Goal: Information Seeking & Learning: Find specific page/section

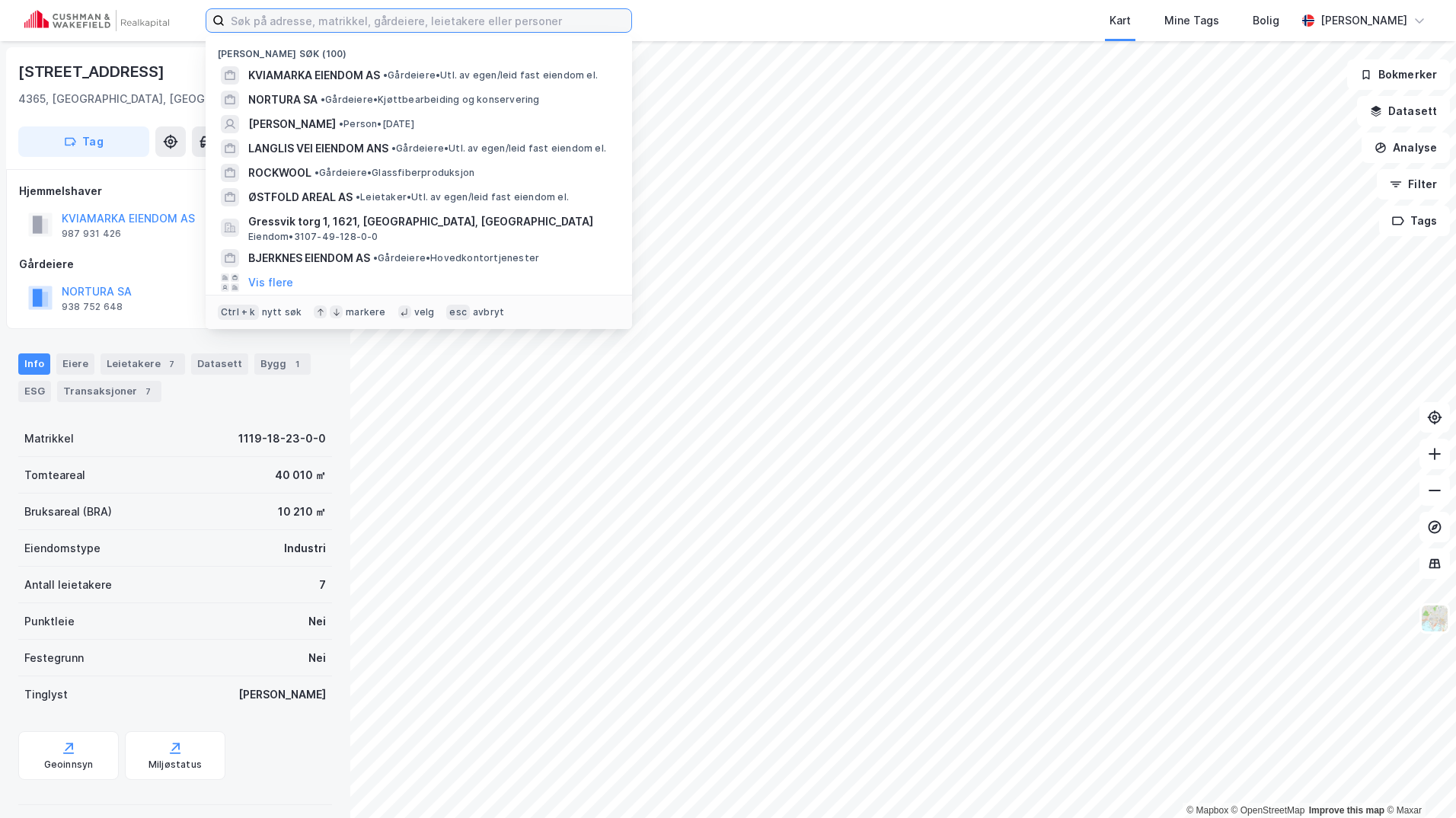
click at [311, 20] on input at bounding box center [427, 21] width 406 height 23
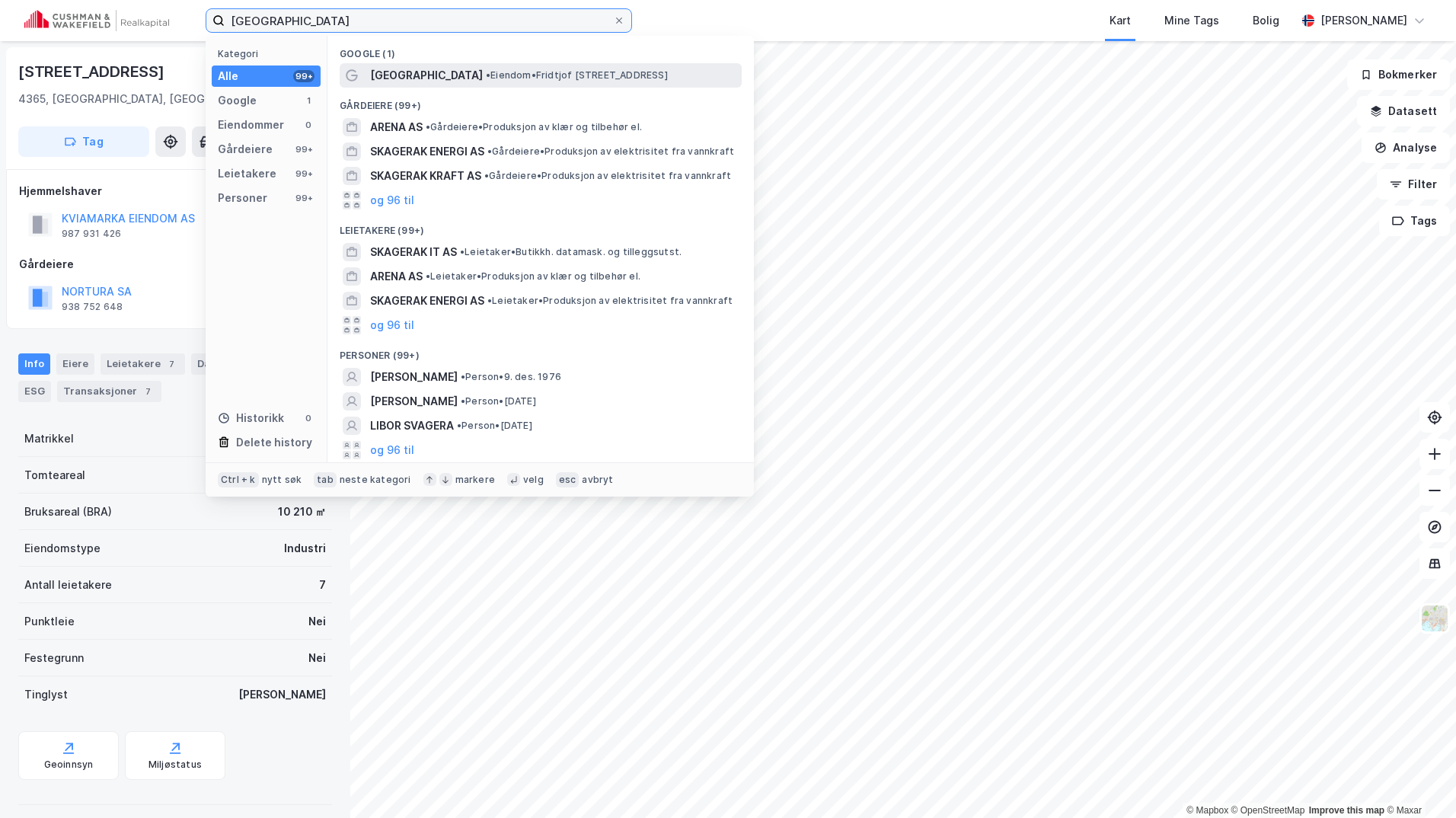
type input "[GEOGRAPHIC_DATA]"
click at [439, 82] on span "[GEOGRAPHIC_DATA]" at bounding box center [427, 75] width 113 height 18
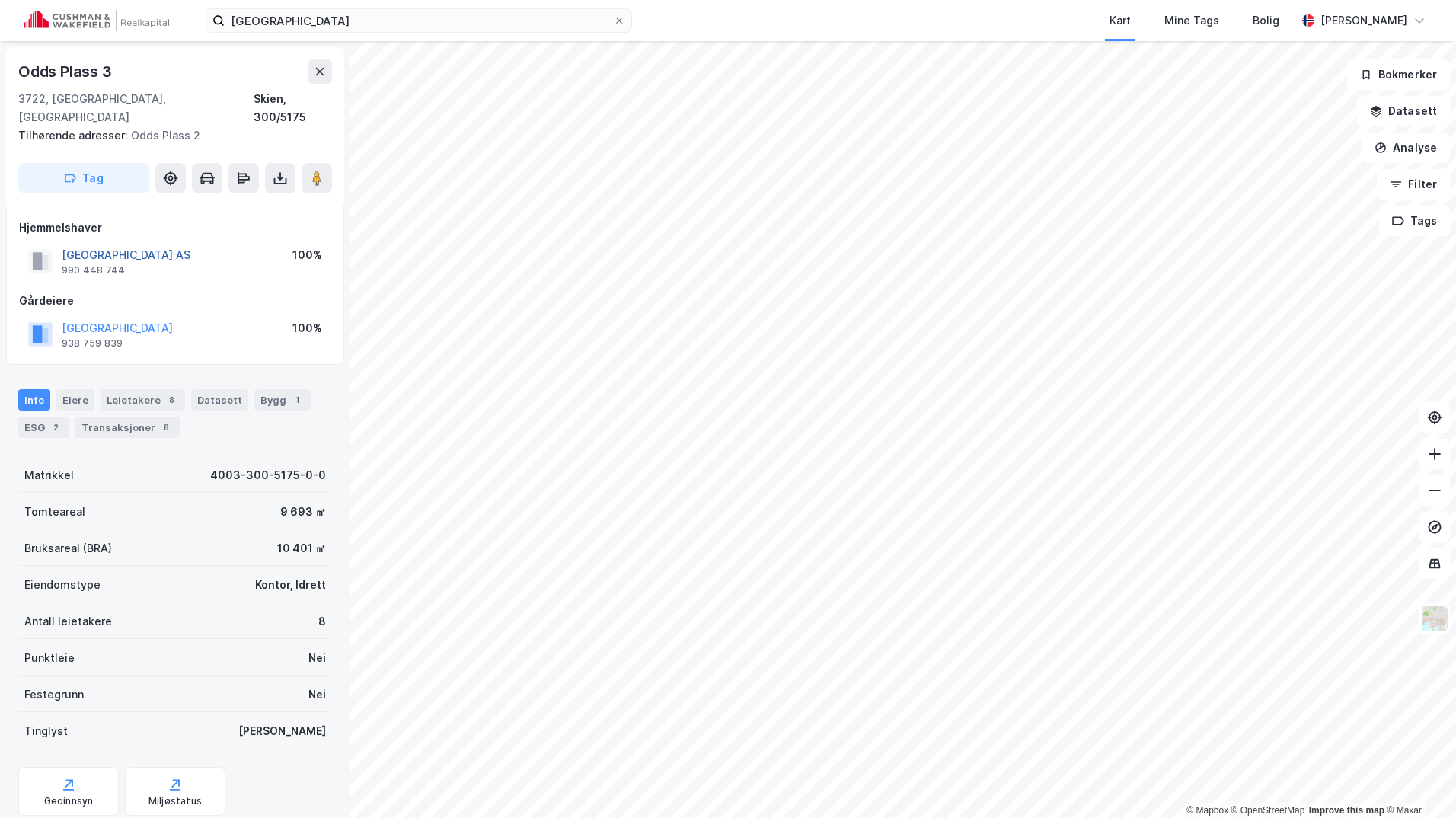
click at [0, 0] on button "[GEOGRAPHIC_DATA] AS" at bounding box center [0, 0] width 0 height 0
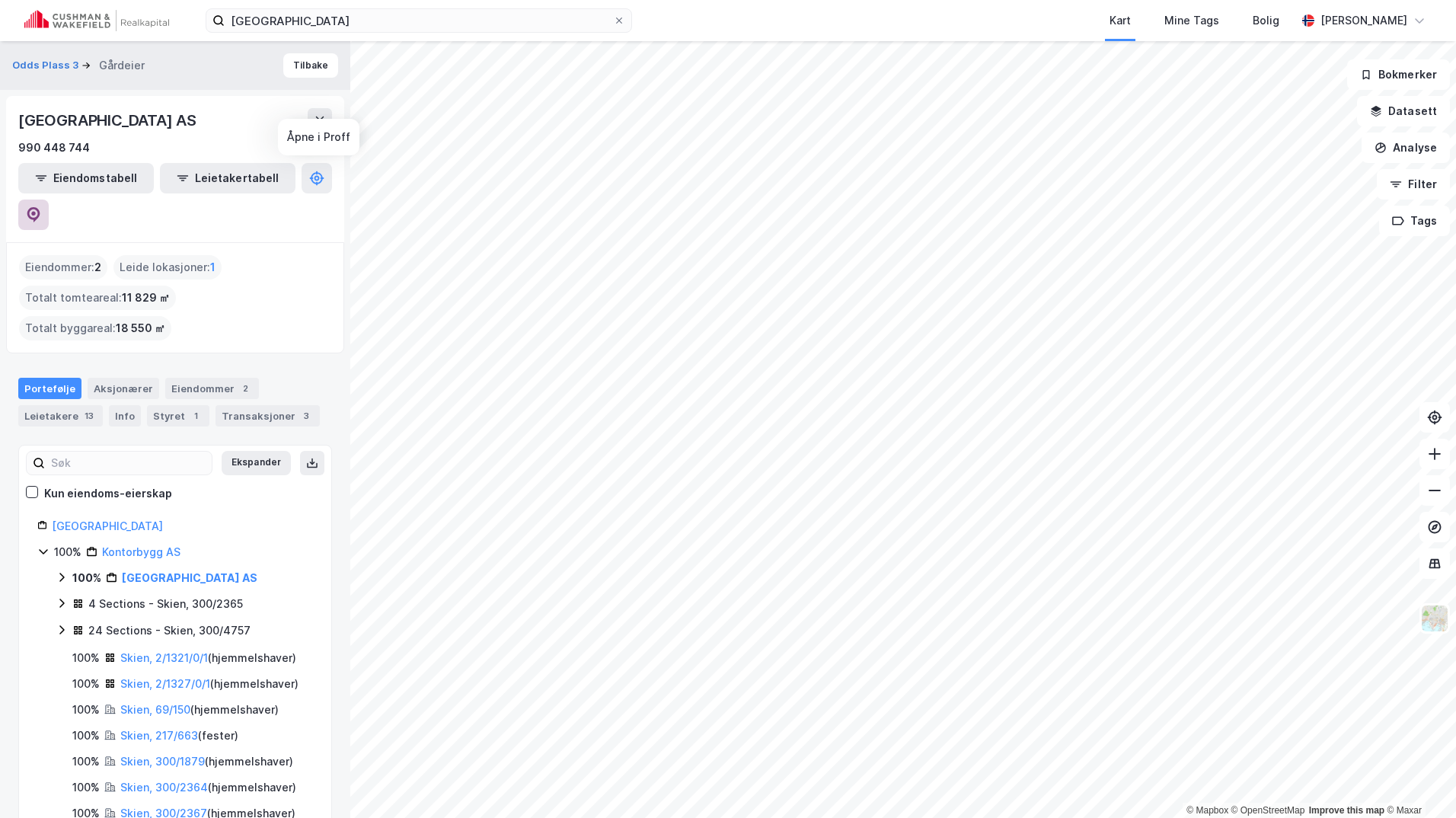
click at [49, 200] on button at bounding box center [33, 215] width 30 height 30
